Goal: Information Seeking & Learning: Learn about a topic

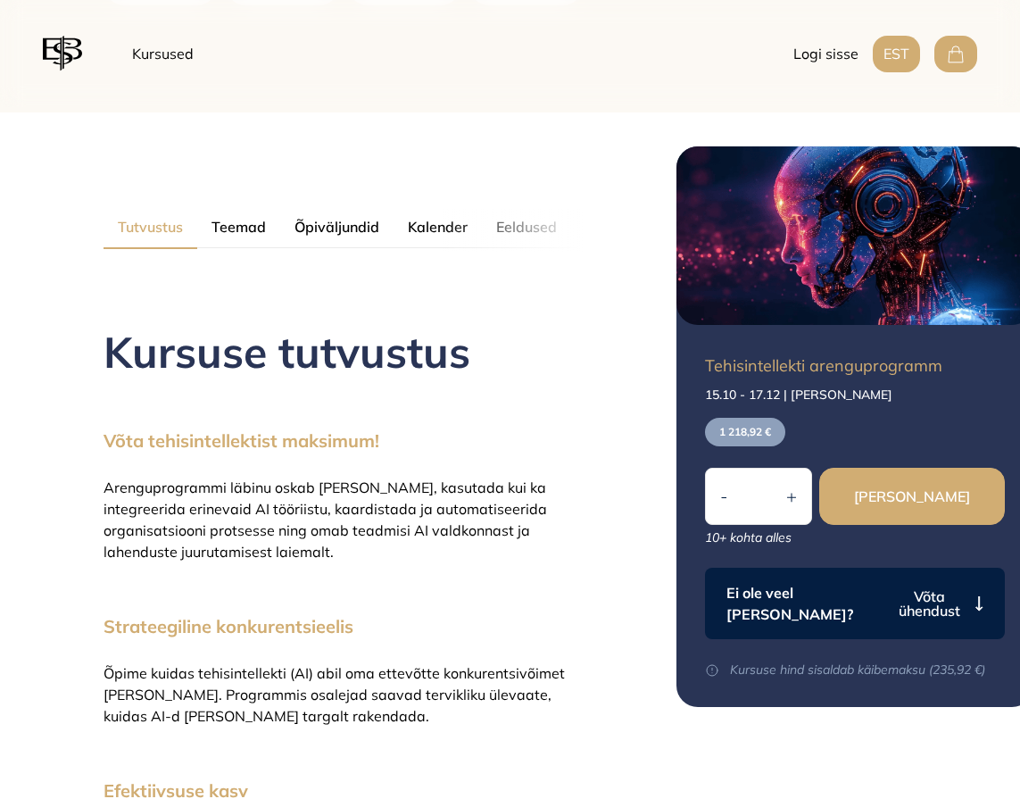
scroll to position [751, 0]
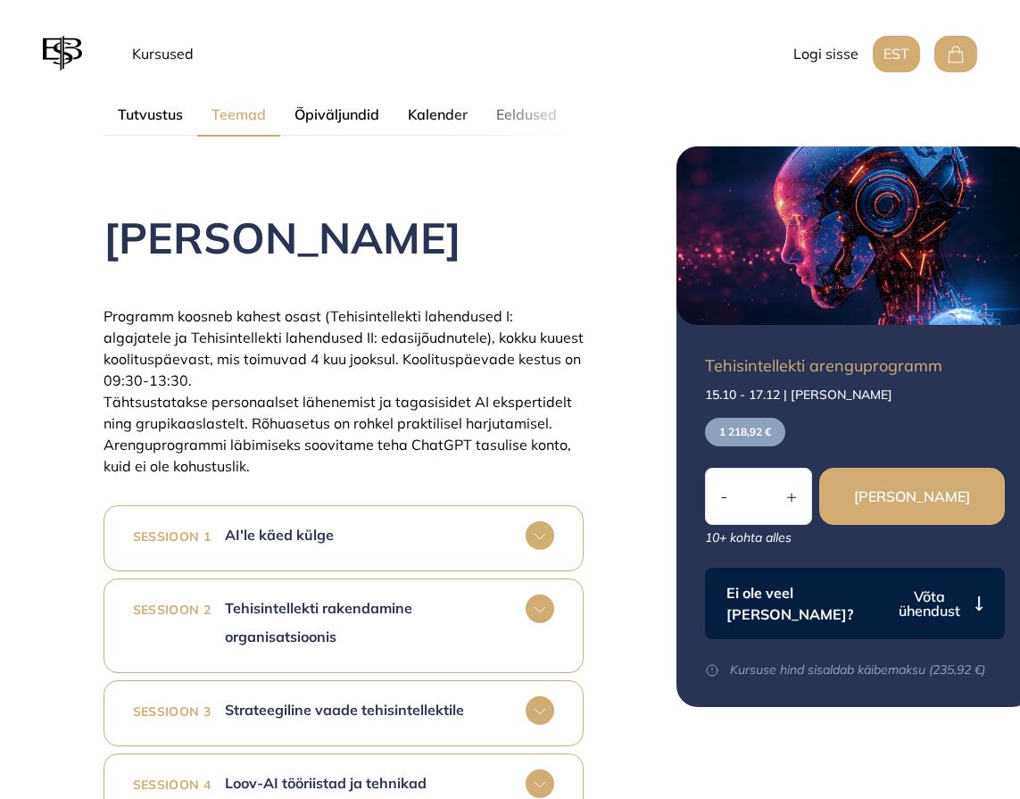
scroll to position [1046, 0]
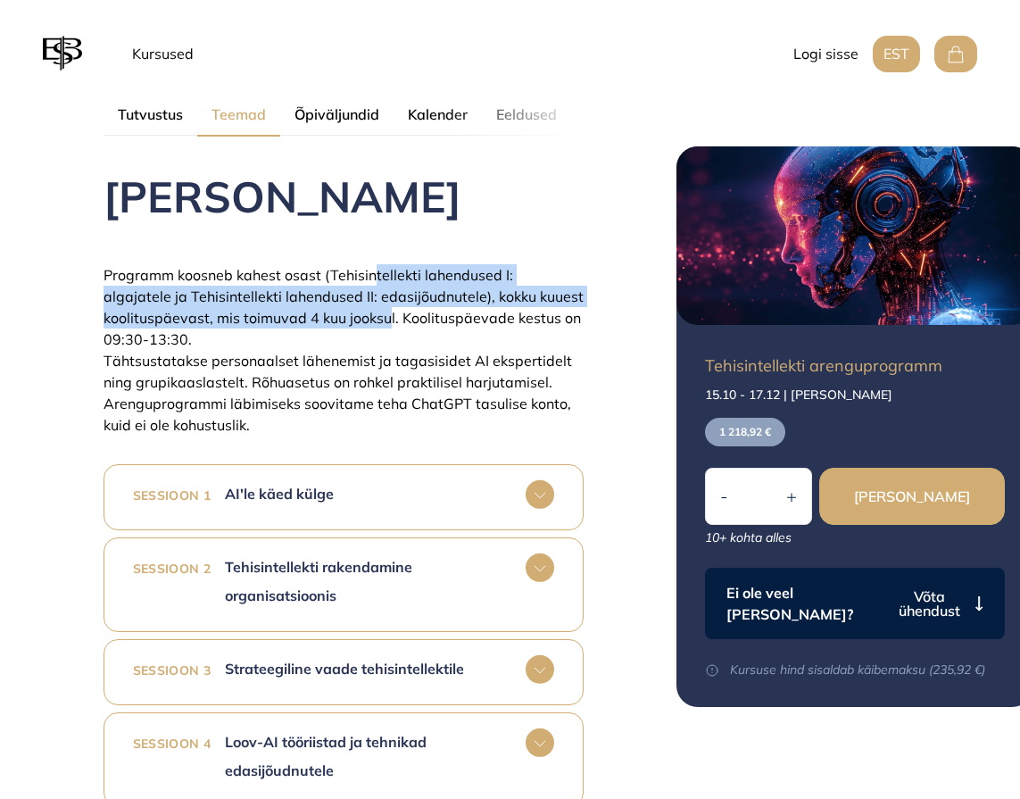
drag, startPoint x: 376, startPoint y: 263, endPoint x: 385, endPoint y: 317, distance: 54.3
click at [385, 317] on div "Kursuse teemad Programm koosneb kahest osast (Tehisintellekti lahendused I: alg…" at bounding box center [344, 541] width 480 height 882
drag, startPoint x: 385, startPoint y: 317, endPoint x: 394, endPoint y: 302, distance: 17.6
click at [394, 302] on span "Programm koosneb kahest osast (Tehisintellekti lahendused I: algajatele ja Tehi…" at bounding box center [344, 307] width 480 height 82
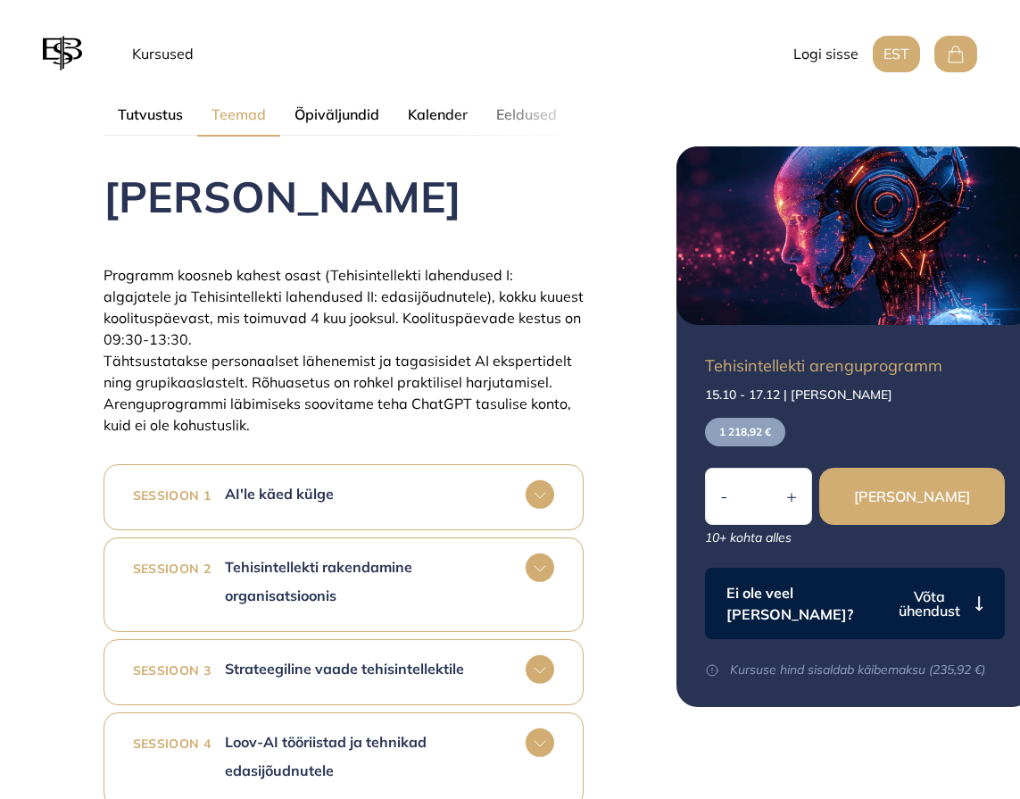
click at [383, 302] on span "Programm koosneb kahest osast (Tehisintellekti lahendused I: algajatele ja Tehi…" at bounding box center [344, 307] width 480 height 82
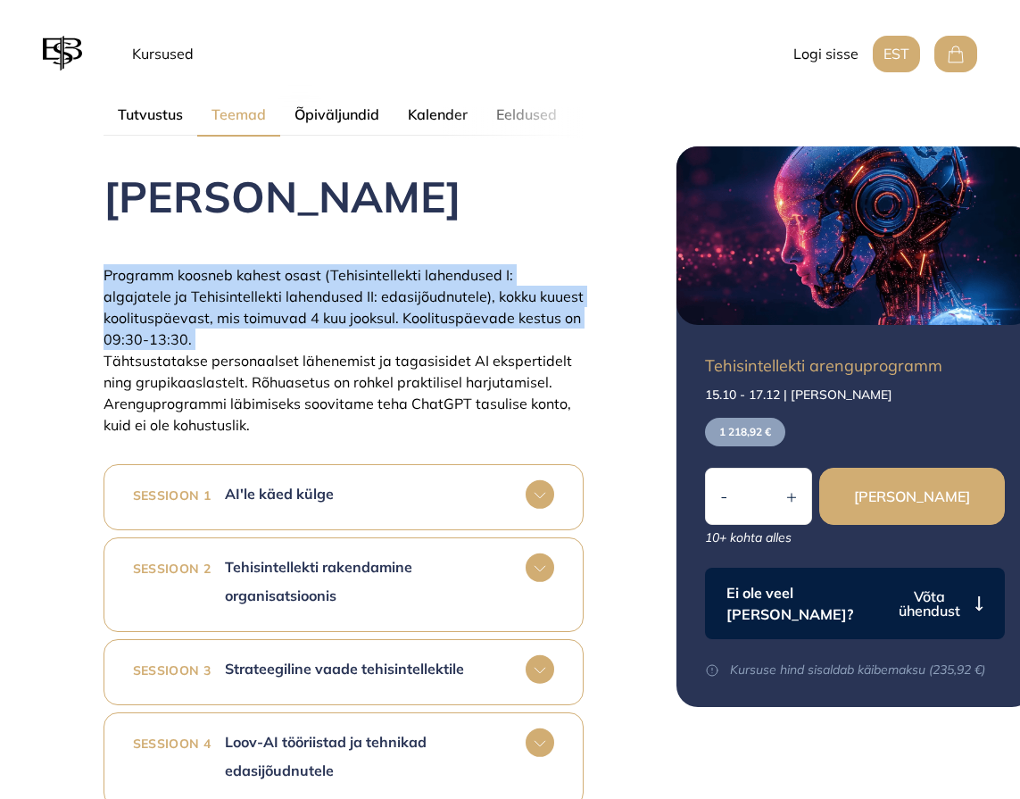
click at [383, 302] on span "Programm koosneb kahest osast (Tehisintellekti lahendused I: algajatele ja Tehi…" at bounding box center [344, 307] width 480 height 82
drag, startPoint x: 383, startPoint y: 302, endPoint x: 296, endPoint y: 300, distance: 87.5
click at [296, 300] on span "Programm koosneb kahest osast (Tehisintellekti lahendused I: algajatele ja Tehi…" at bounding box center [344, 307] width 480 height 82
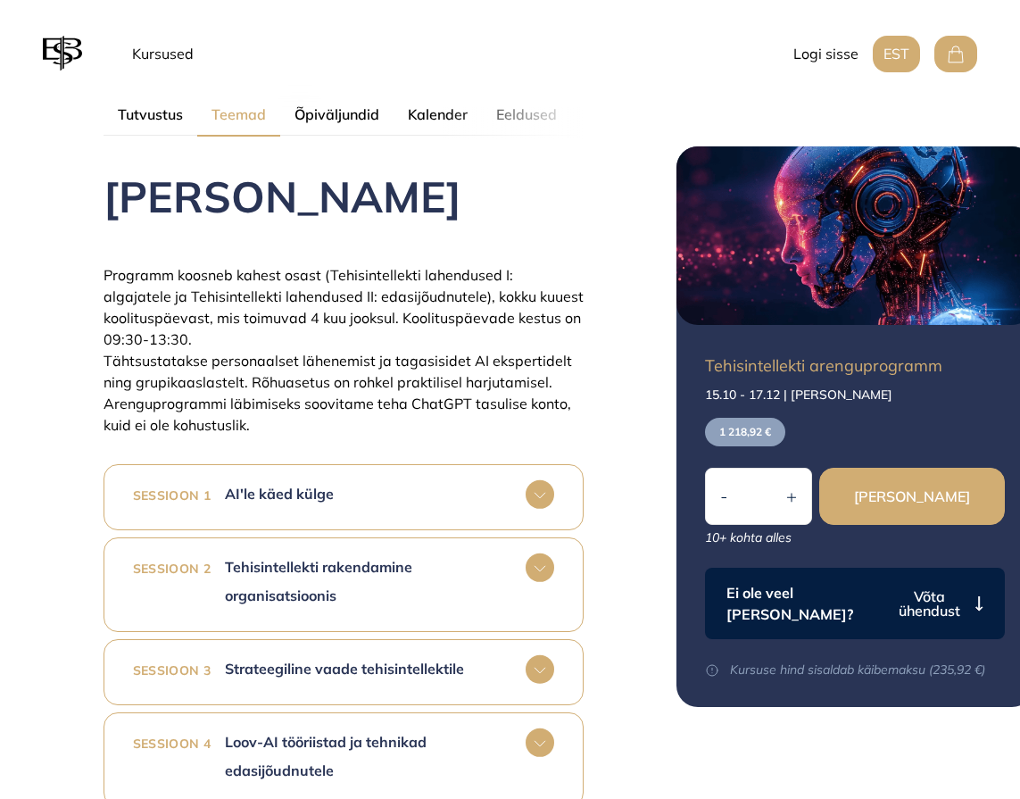
click at [538, 493] on rect at bounding box center [540, 494] width 29 height 29
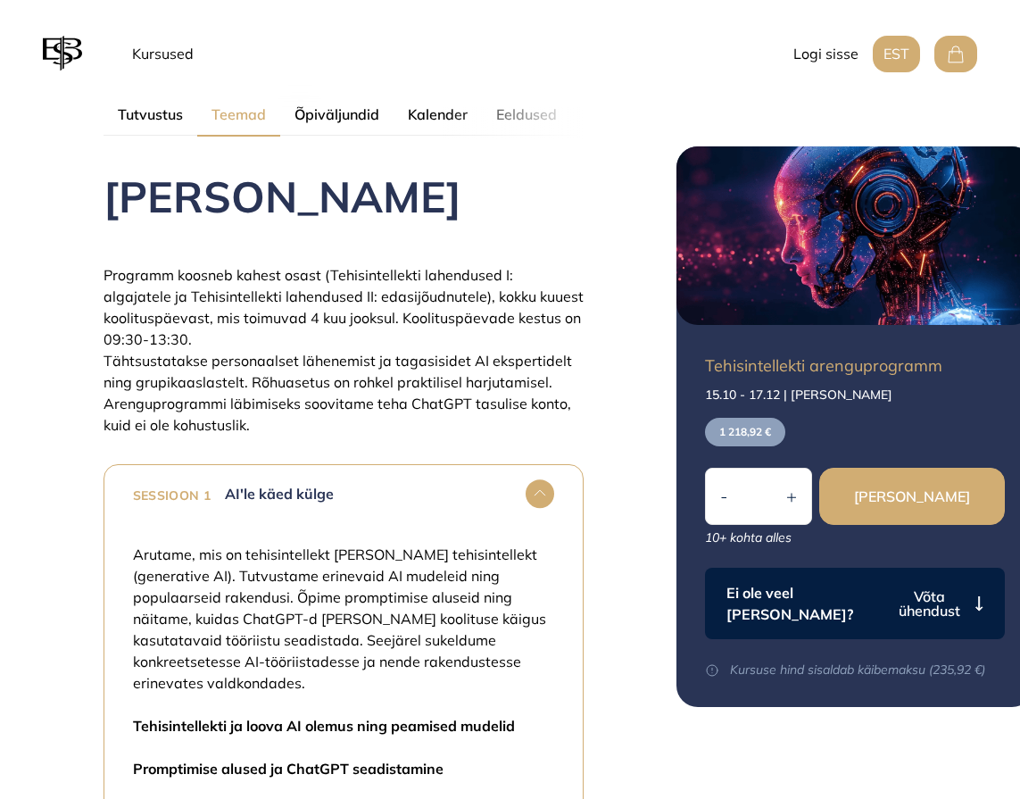
click at [538, 493] on rect at bounding box center [540, 493] width 29 height 29
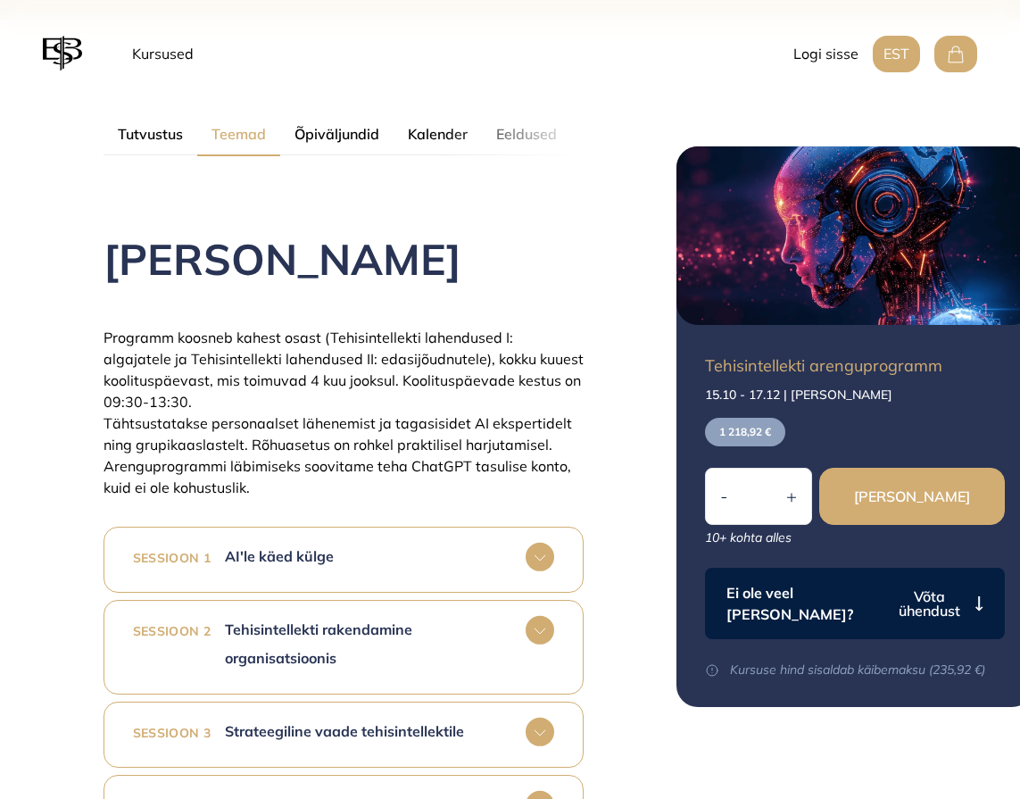
scroll to position [957, 0]
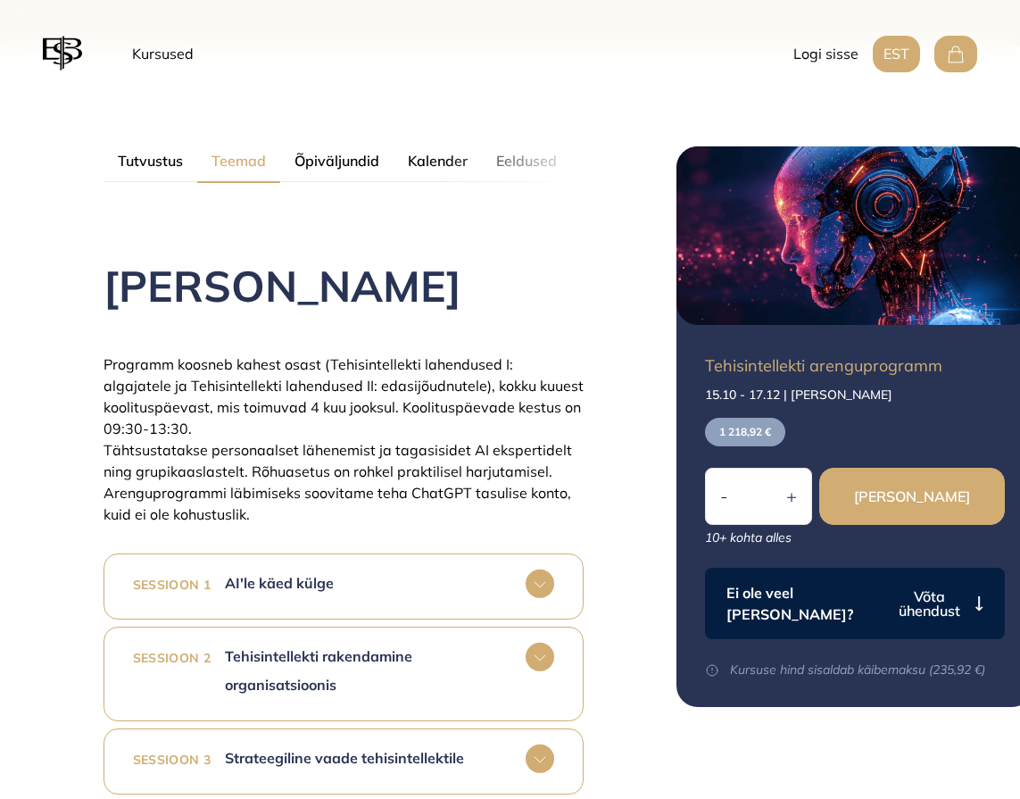
click at [415, 405] on span "Programm koosneb kahest osast (Tehisintellekti lahendused I: algajatele ja Tehi…" at bounding box center [344, 396] width 480 height 82
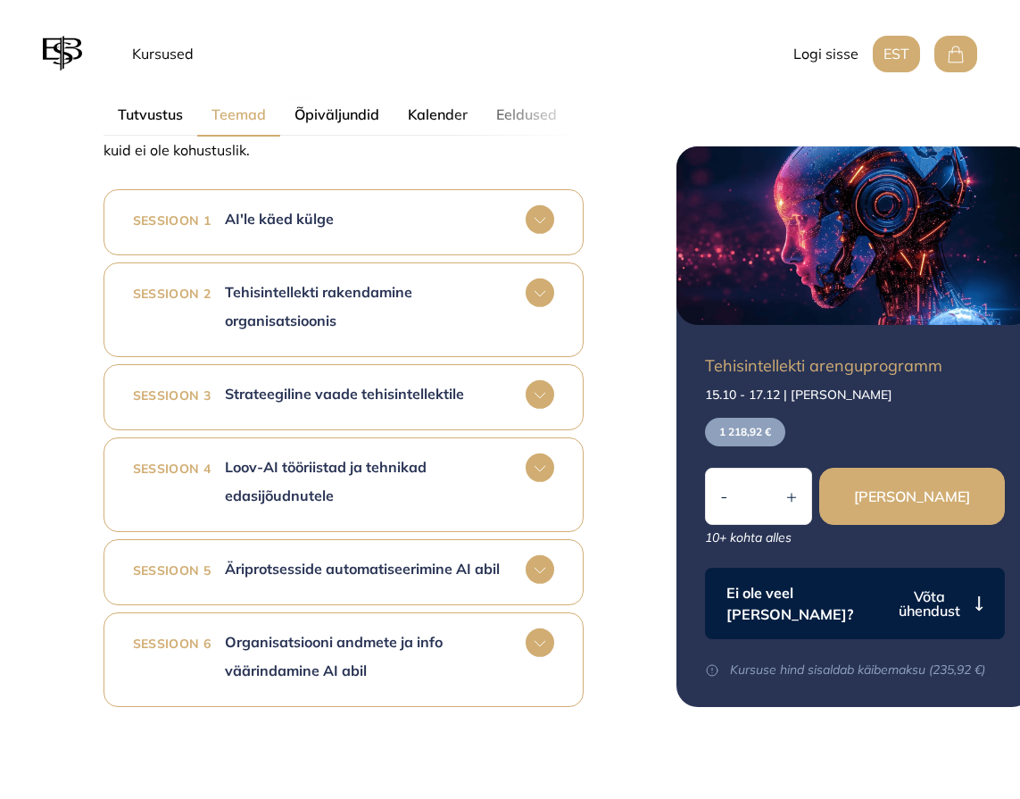
scroll to position [1314, 0]
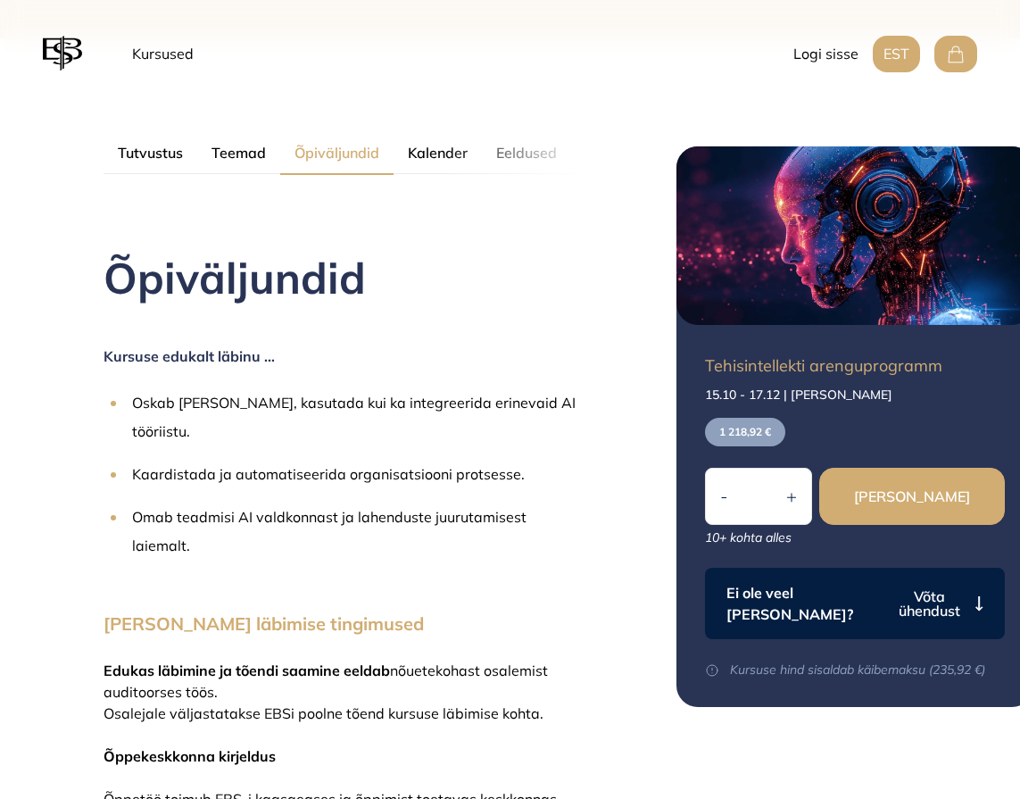
click at [320, 157] on button "Õpiväljundid" at bounding box center [336, 153] width 113 height 43
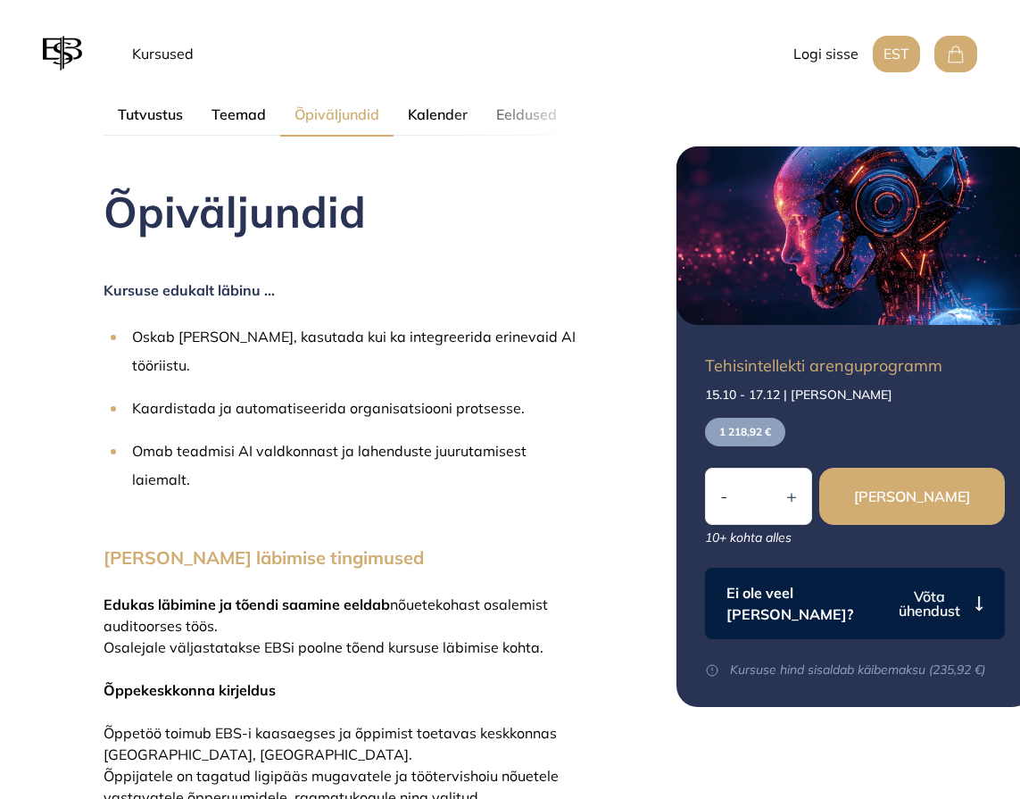
scroll to position [1046, 0]
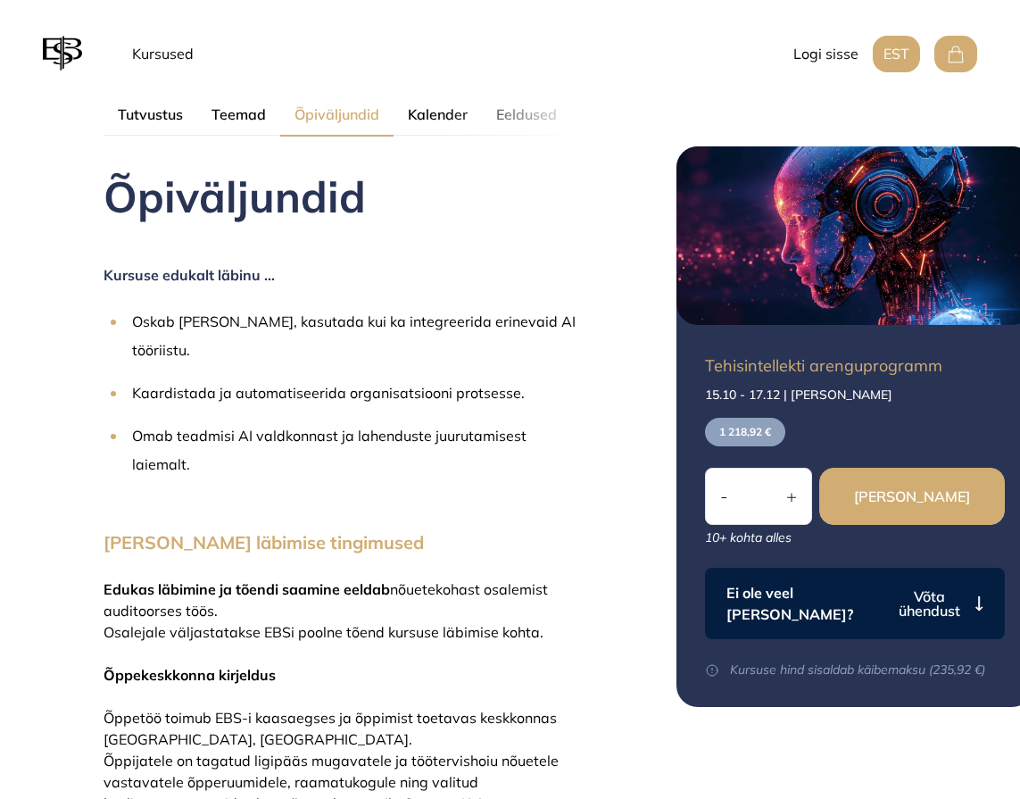
click at [152, 115] on button "Tutvustus" at bounding box center [151, 114] width 94 height 43
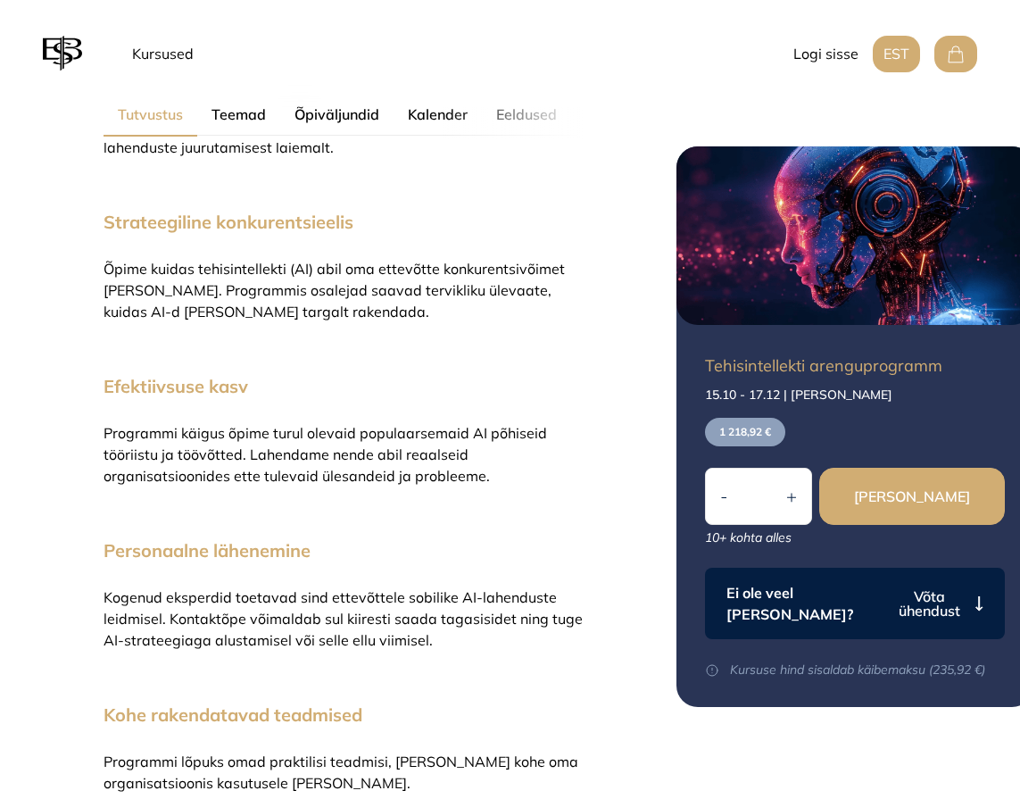
scroll to position [1314, 0]
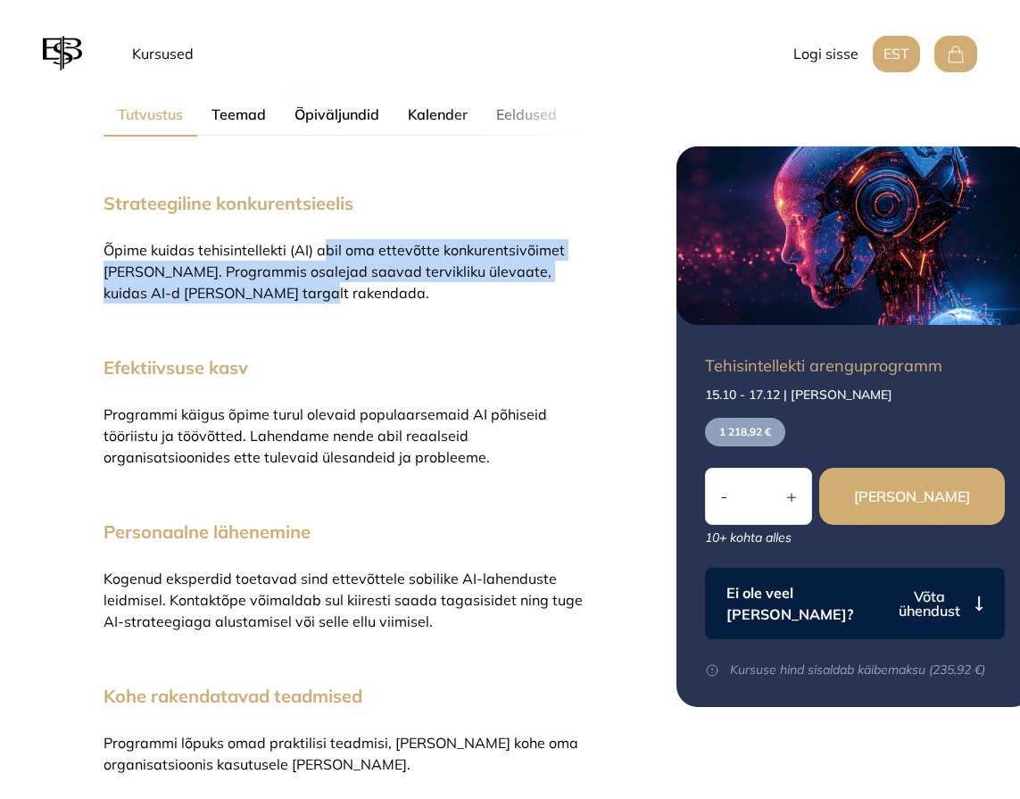
drag, startPoint x: 324, startPoint y: 254, endPoint x: 291, endPoint y: 301, distance: 57.0
click at [291, 301] on p "Õpime kuidas tehisintellekti (AI) abil oma ettevõtte konkurentsivõimet [PERSON_…" at bounding box center [344, 271] width 480 height 64
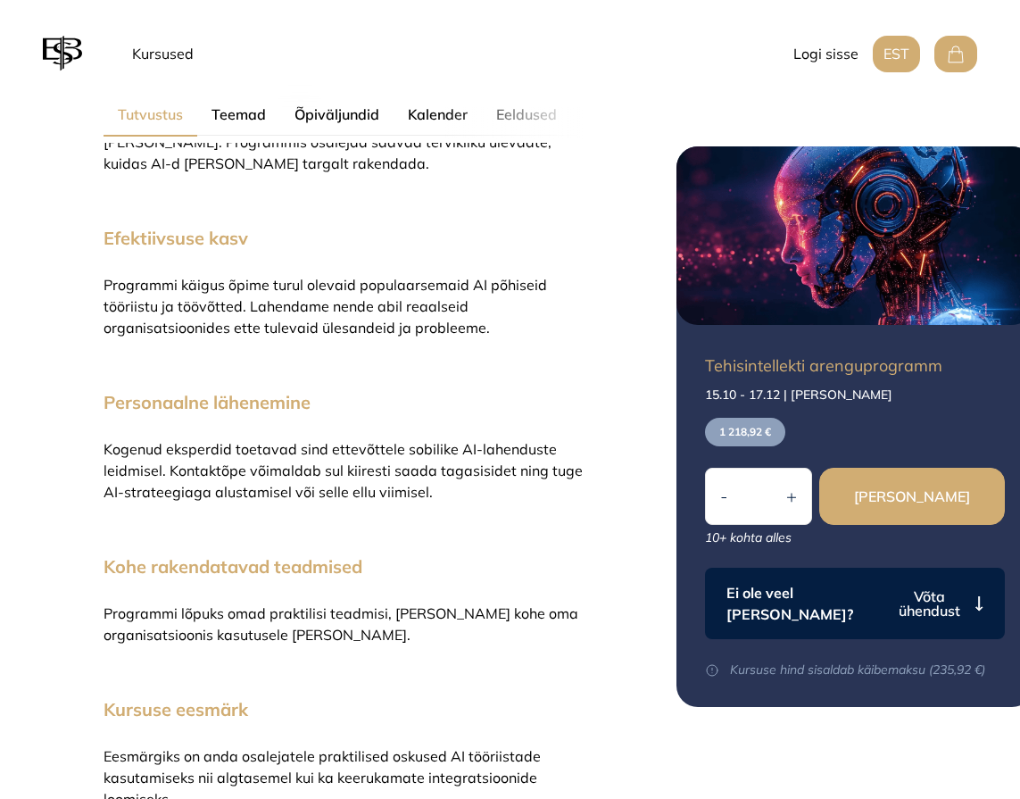
scroll to position [1493, 0]
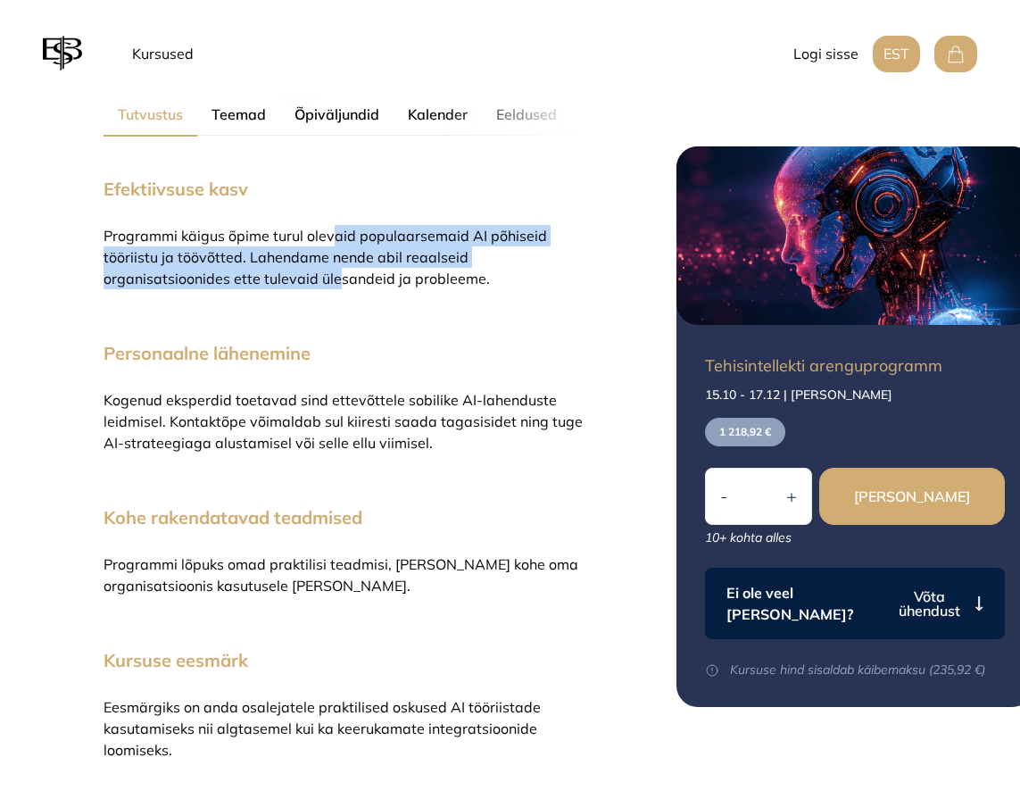
drag, startPoint x: 332, startPoint y: 233, endPoint x: 336, endPoint y: 278, distance: 44.8
click at [336, 278] on span "Programmi käigus õpime turul olevaid populaarsemaid AI põhiseid tööriistu ja tö…" at bounding box center [326, 257] width 444 height 61
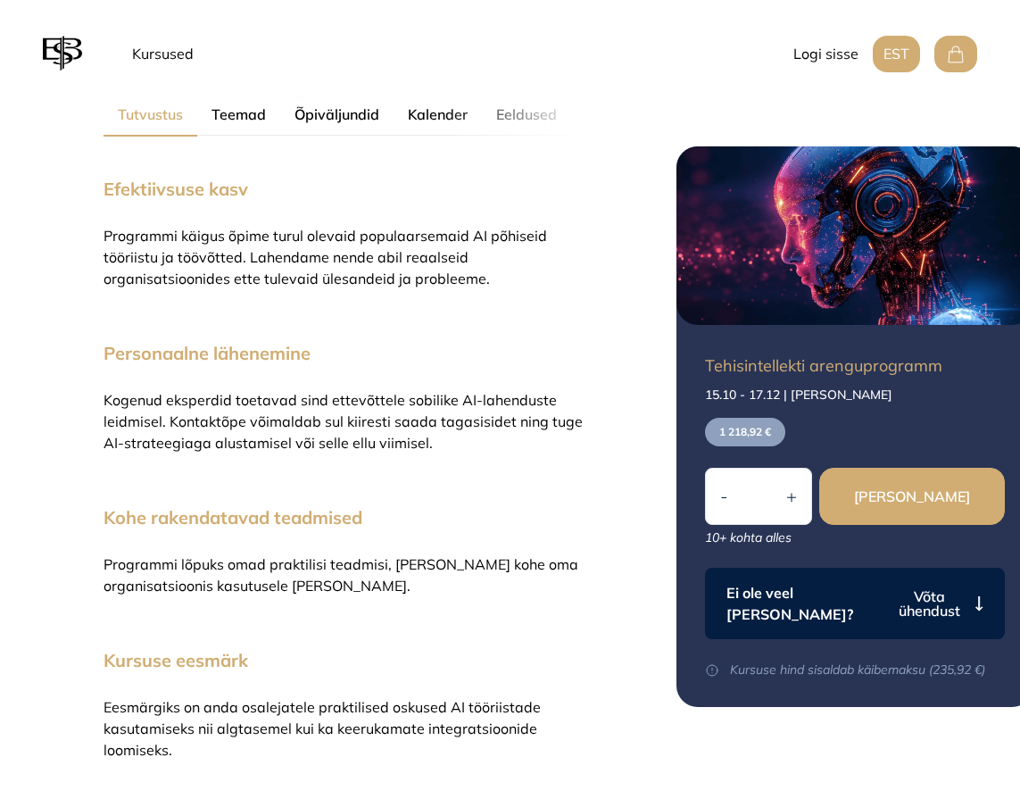
drag, startPoint x: 336, startPoint y: 278, endPoint x: 284, endPoint y: 318, distance: 65.5
click at [284, 318] on div "Kursuse tutvustus Võta tehisintellektist maksimum! Arenguprogrammi läbinu oskab…" at bounding box center [344, 207] width 480 height 1107
drag, startPoint x: 312, startPoint y: 403, endPoint x: 328, endPoint y: 398, distance: 15.8
click at [328, 398] on span "Kogenud eksperdid toetavad sind ettevõttele sobilike AI-lahenduste leidmisel. K…" at bounding box center [343, 421] width 479 height 61
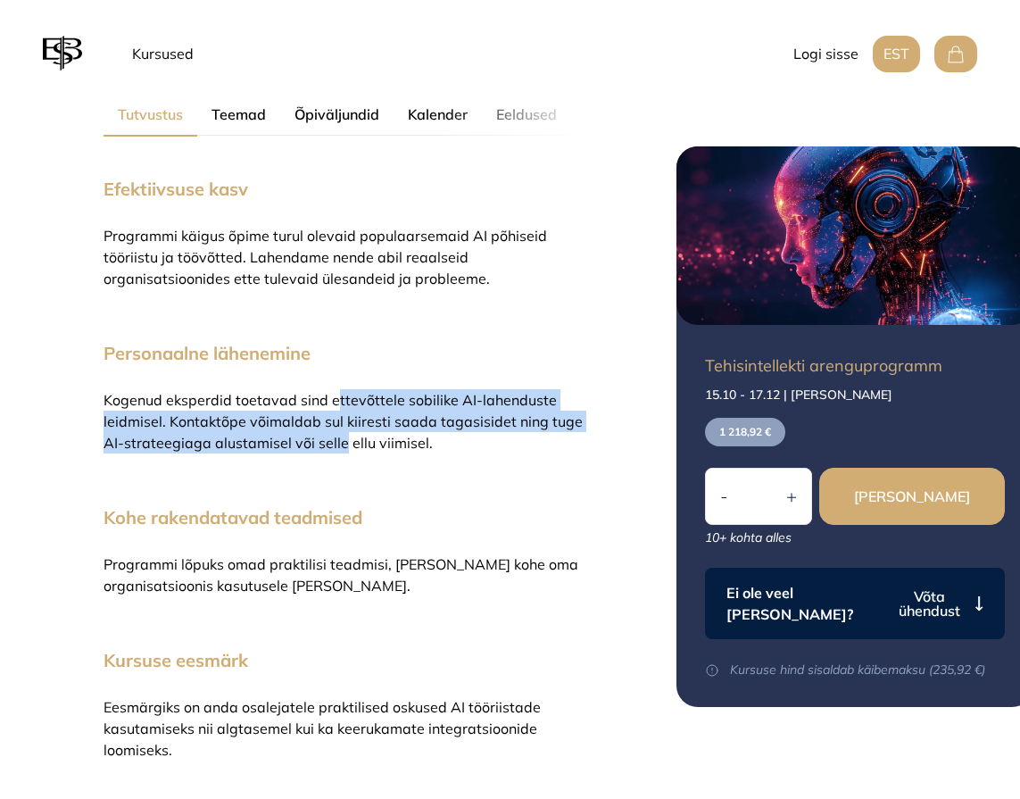
drag, startPoint x: 331, startPoint y: 395, endPoint x: 338, endPoint y: 439, distance: 44.3
click at [338, 439] on span "Kogenud eksperdid toetavad sind ettevõttele sobilike AI-lahenduste leidmisel. K…" at bounding box center [343, 421] width 479 height 61
click at [337, 439] on span "Kogenud eksperdid toetavad sind ettevõttele sobilike AI-lahenduste leidmisel. K…" at bounding box center [343, 421] width 479 height 61
drag, startPoint x: 334, startPoint y: 443, endPoint x: 325, endPoint y: 410, distance: 34.2
click at [325, 410] on p "Kogenud eksperdid toetavad sind ettevõttele sobilike AI-lahenduste leidmisel. K…" at bounding box center [344, 421] width 480 height 64
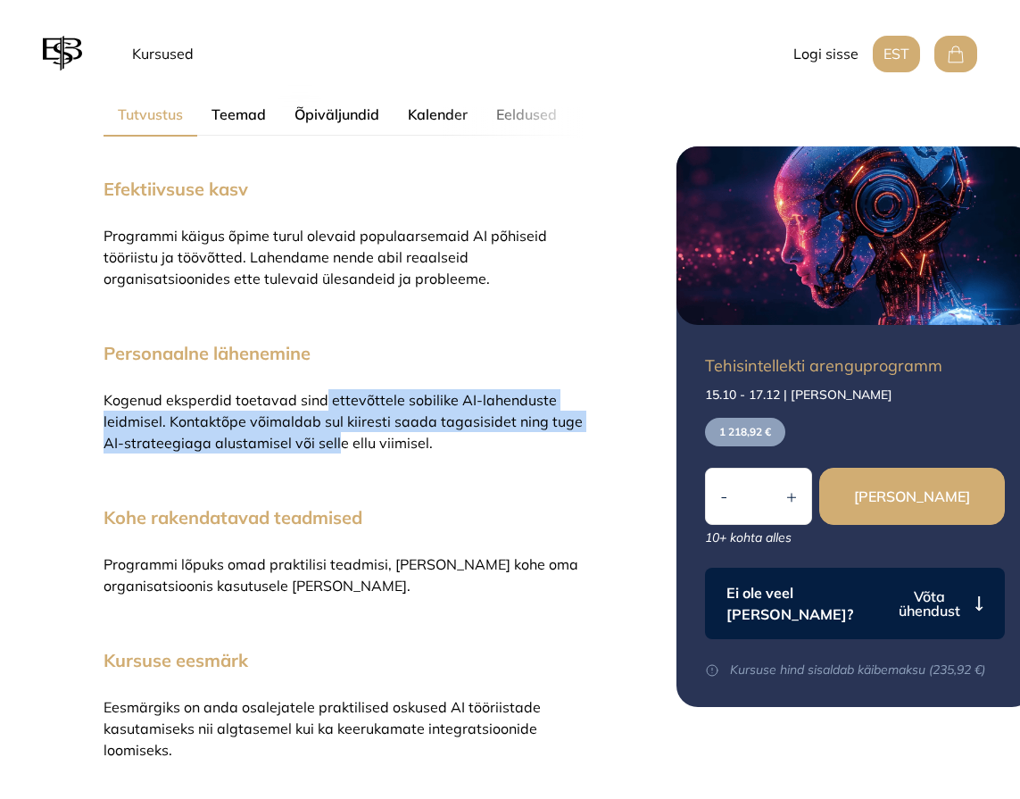
click at [325, 410] on p "Kogenud eksperdid toetavad sind ettevõttele sobilike AI-lahenduste leidmisel. K…" at bounding box center [344, 421] width 480 height 64
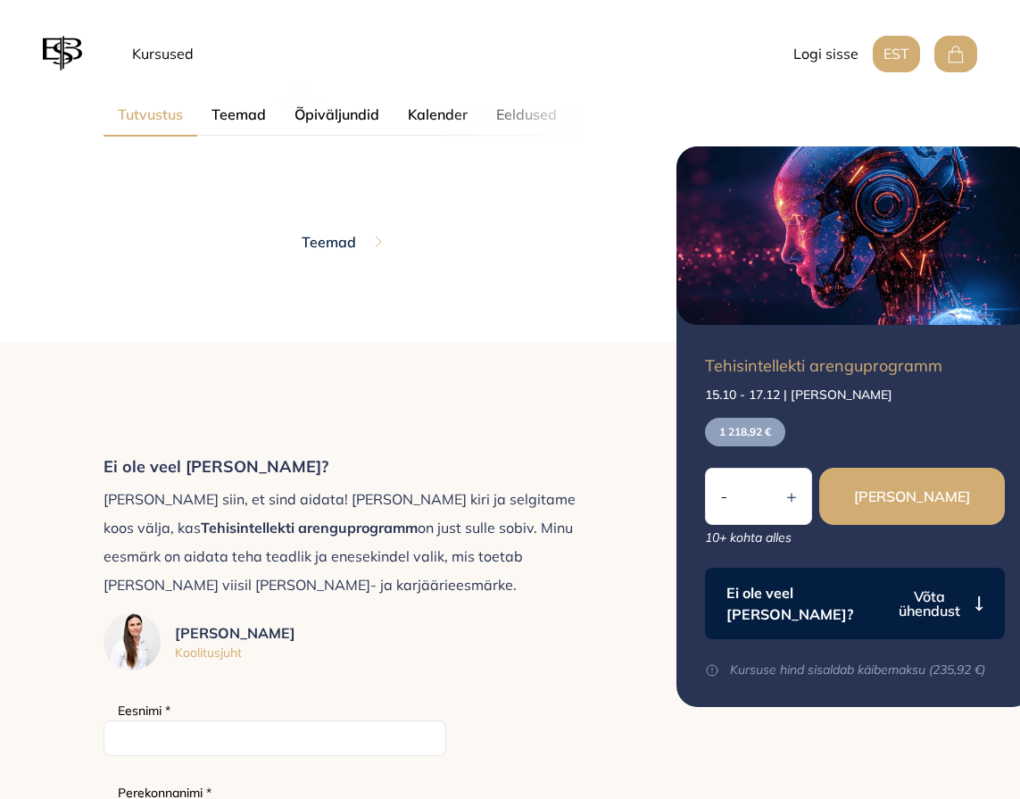
scroll to position [2385, 0]
